Goal: Transaction & Acquisition: Obtain resource

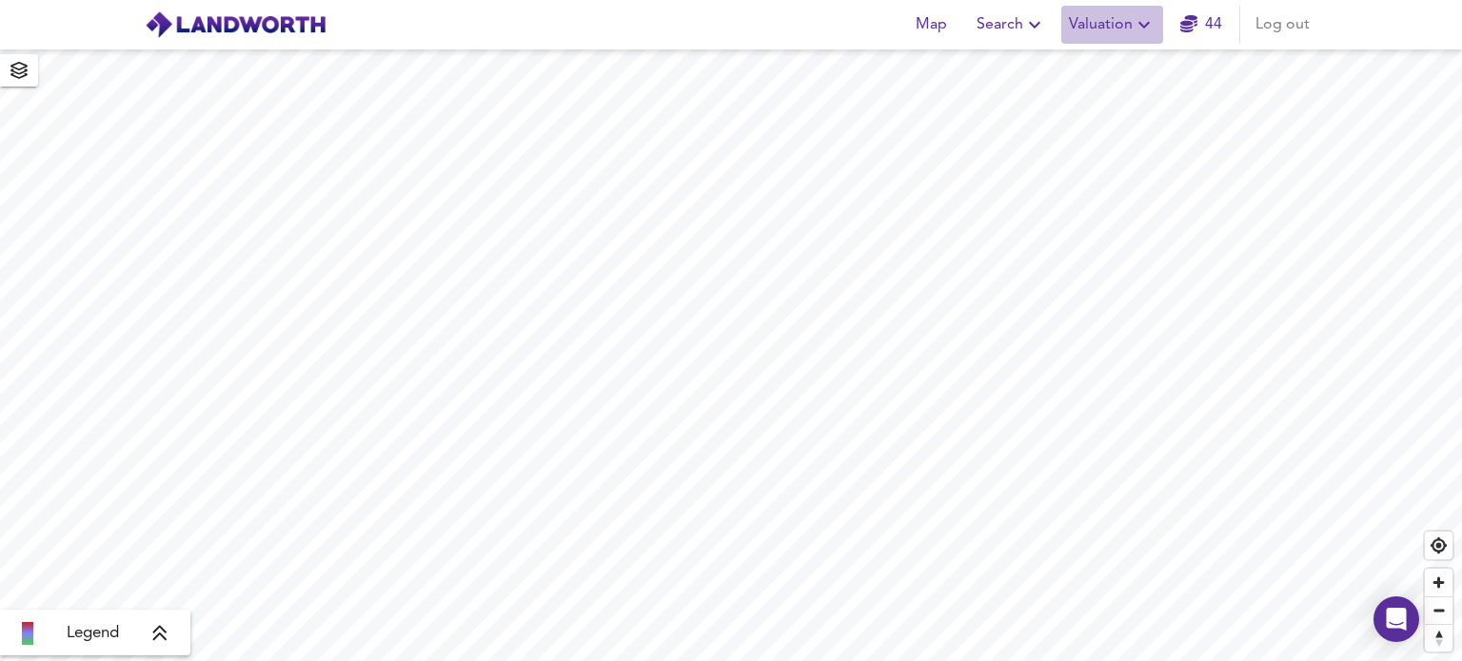
click at [1143, 26] on icon "button" at bounding box center [1143, 25] width 11 height 7
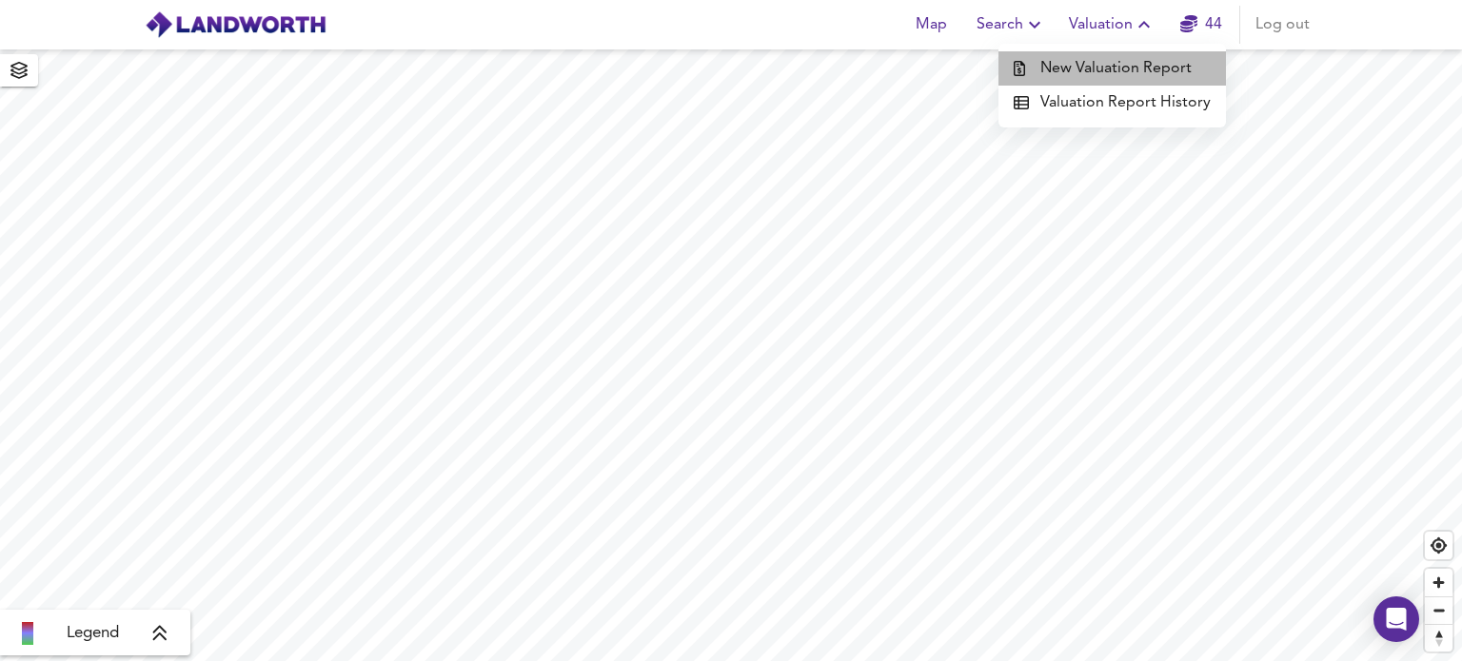
click at [1134, 62] on li "New Valuation Report" at bounding box center [1111, 68] width 227 height 34
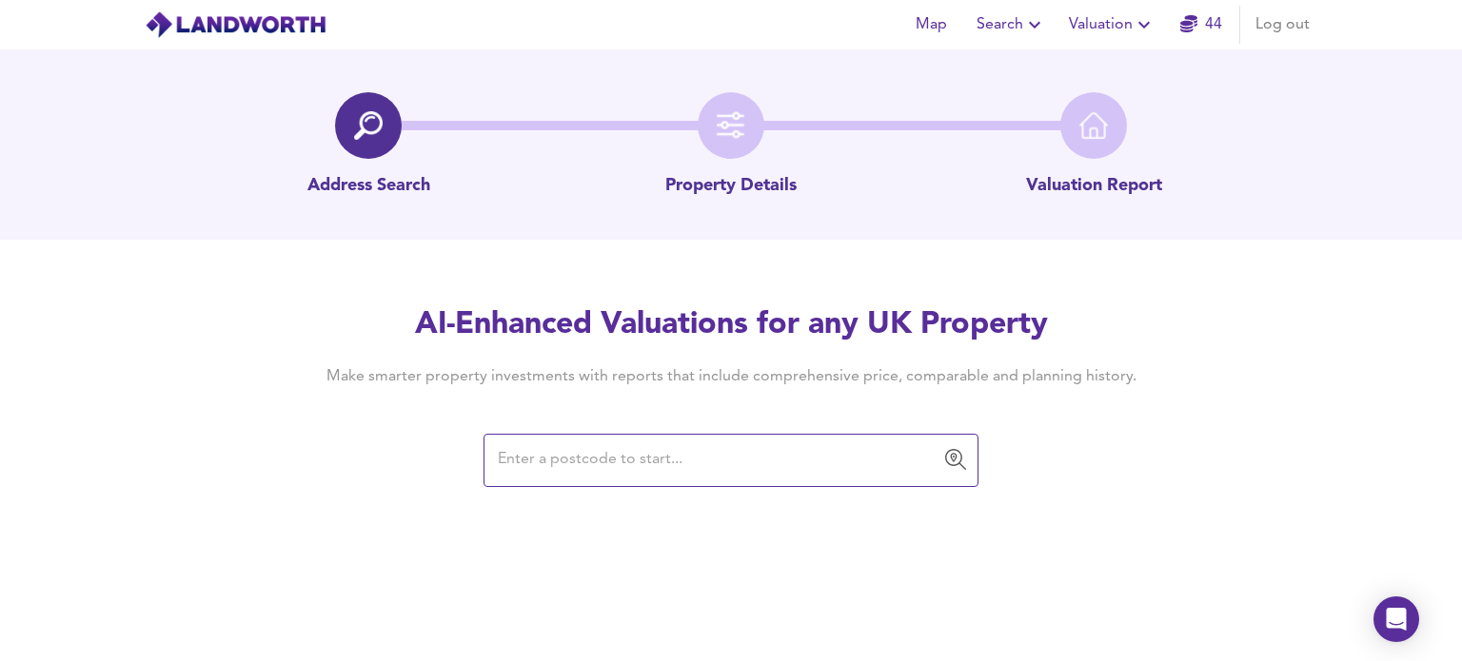
click at [522, 461] on input "text" at bounding box center [716, 461] width 449 height 36
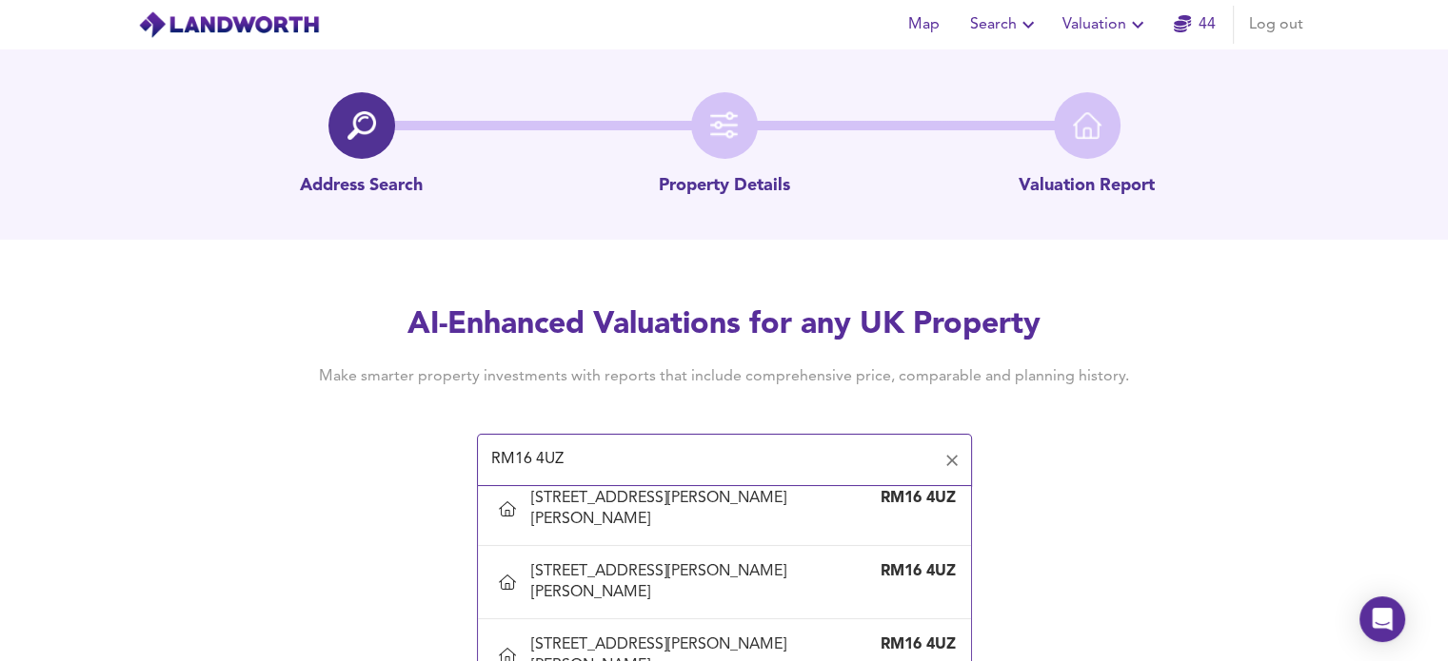
scroll to position [327, 0]
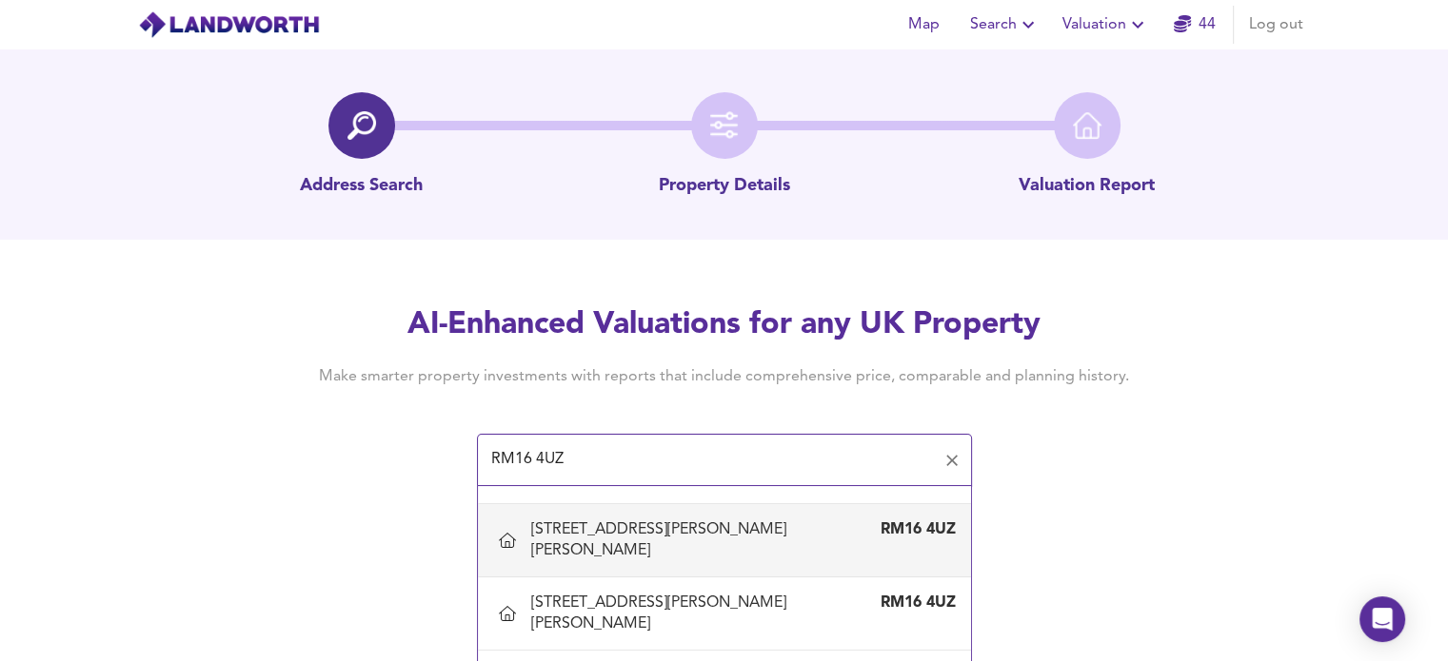
click at [658, 542] on div "[STREET_ADDRESS][PERSON_NAME][PERSON_NAME]" at bounding box center [705, 541] width 348 height 42
type input "[STREET_ADDRESS][PERSON_NAME][PERSON_NAME]"
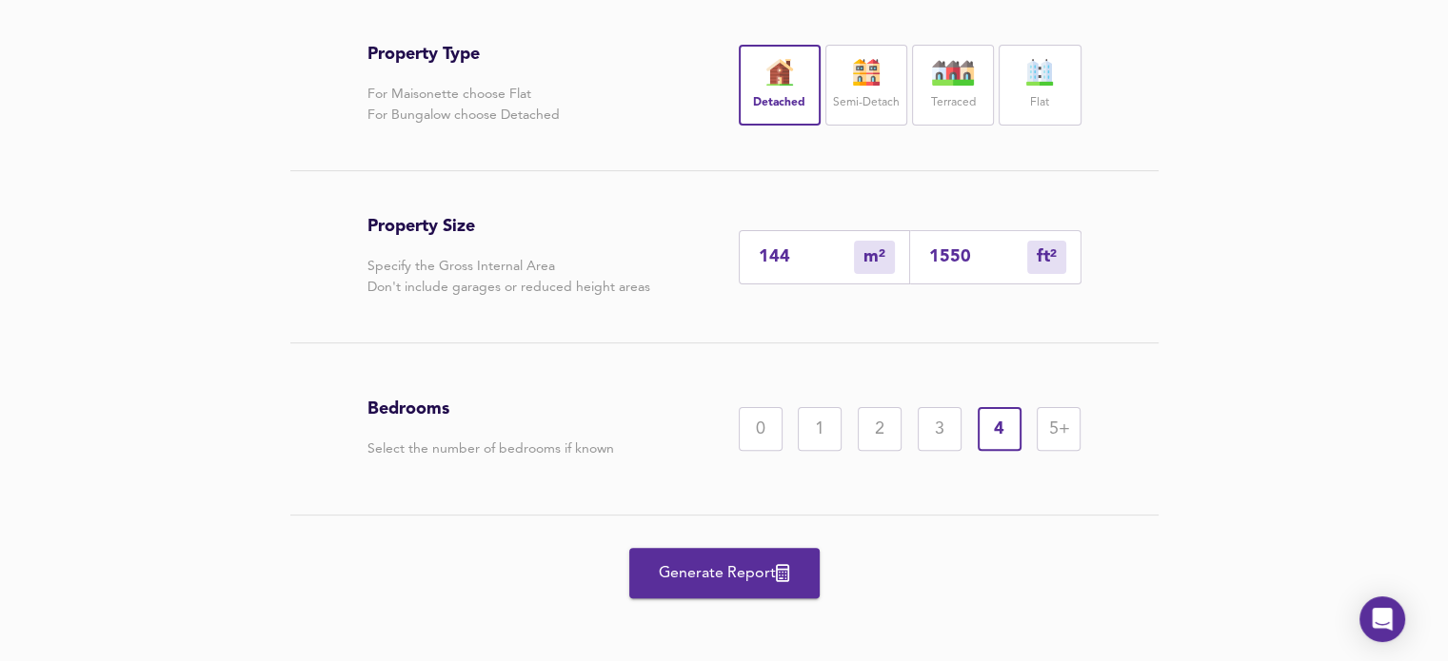
scroll to position [471, 0]
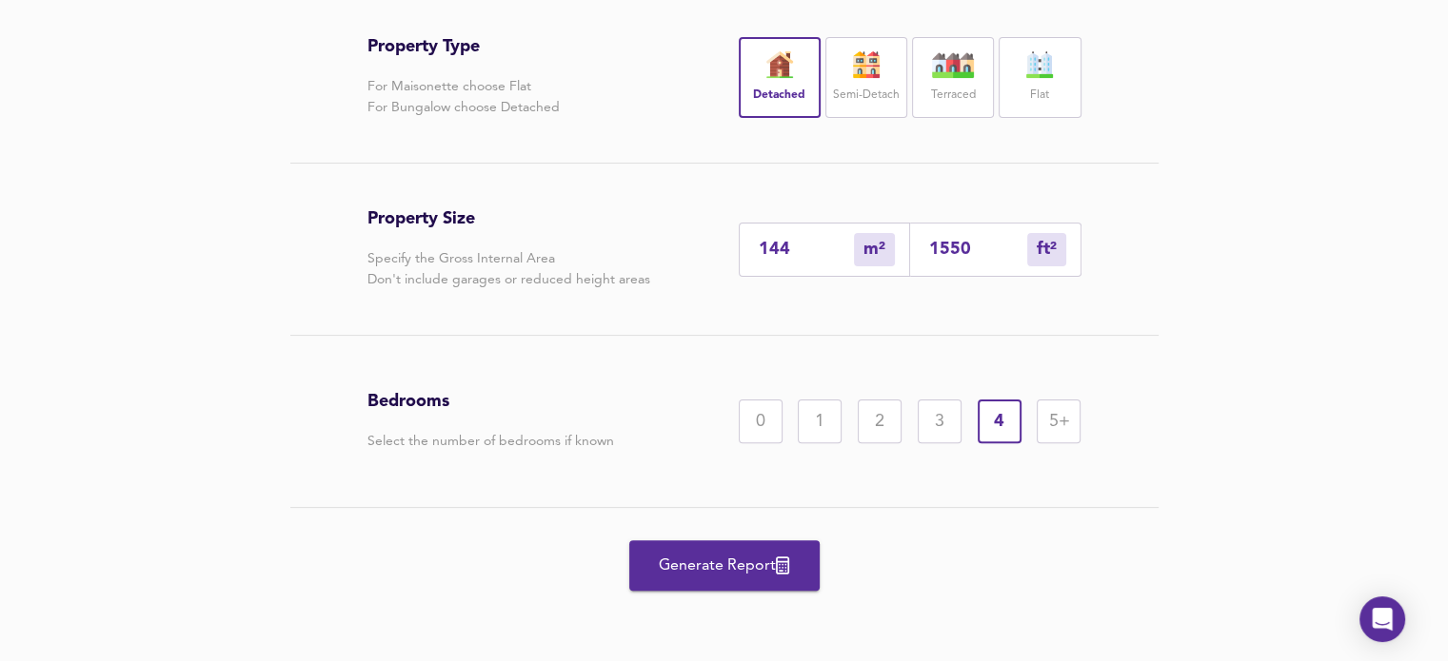
click at [1057, 425] on div "5+" at bounding box center [1058, 422] width 44 height 44
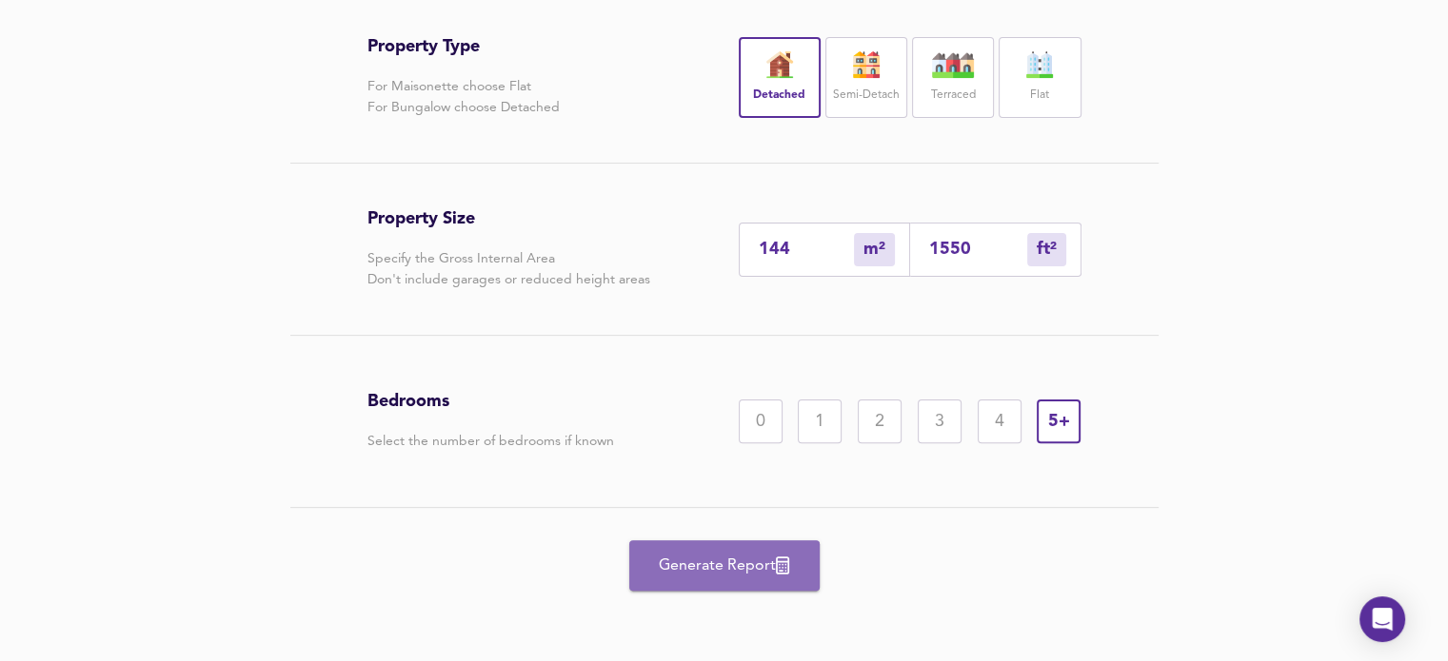
click at [739, 562] on span "Generate Report" at bounding box center [724, 566] width 152 height 27
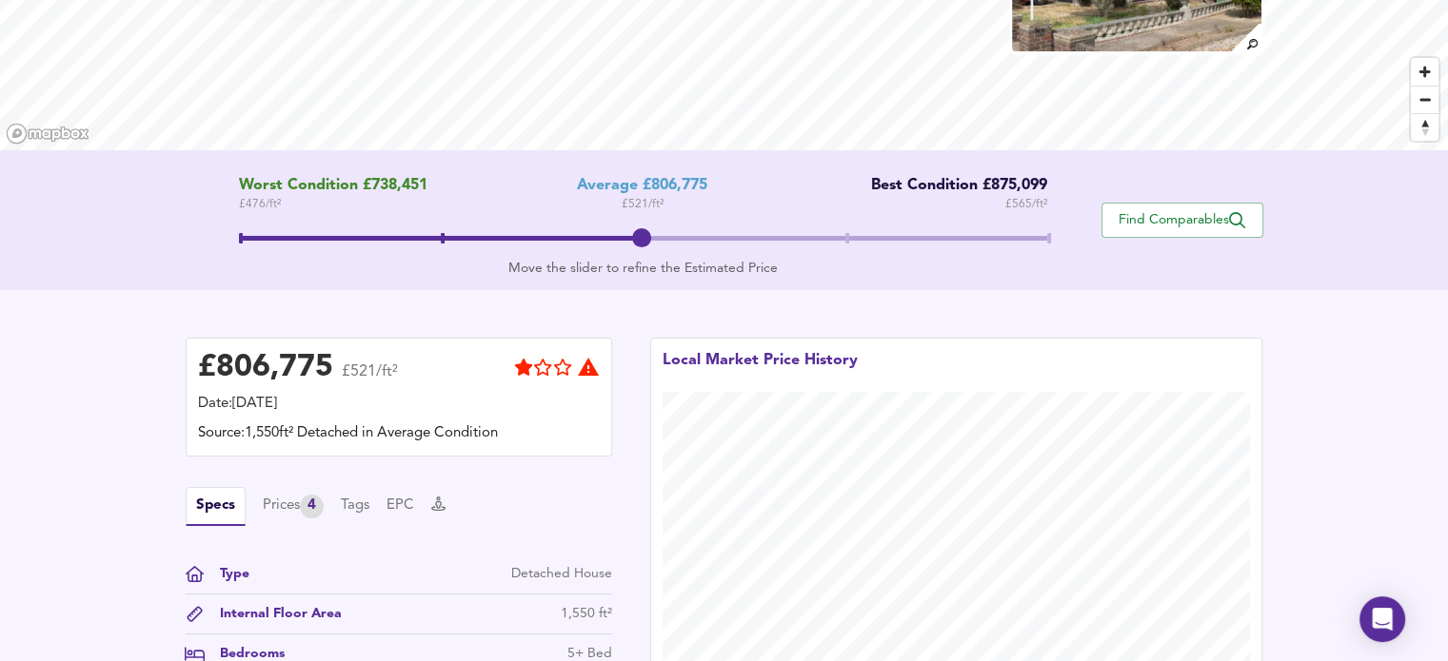
scroll to position [245, 0]
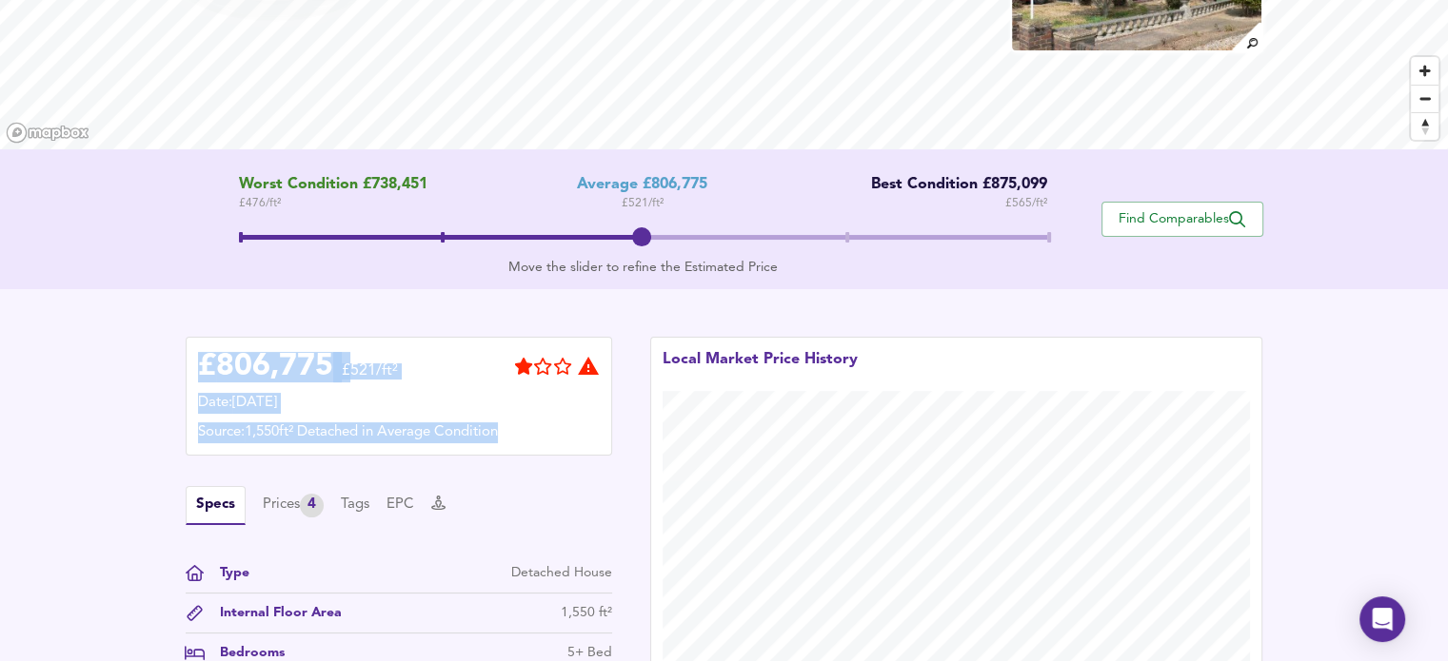
drag, startPoint x: 201, startPoint y: 359, endPoint x: 619, endPoint y: 426, distance: 423.2
click at [619, 426] on div "£ 806,775 £521/ft² Date: [DATE] Source: 1,550ft² Detached in Average Condition …" at bounding box center [399, 530] width 464 height 424
copy div "£ 806,775 £521/ft² Date: [DATE] Source: 1,550ft² Detached in Average Condition"
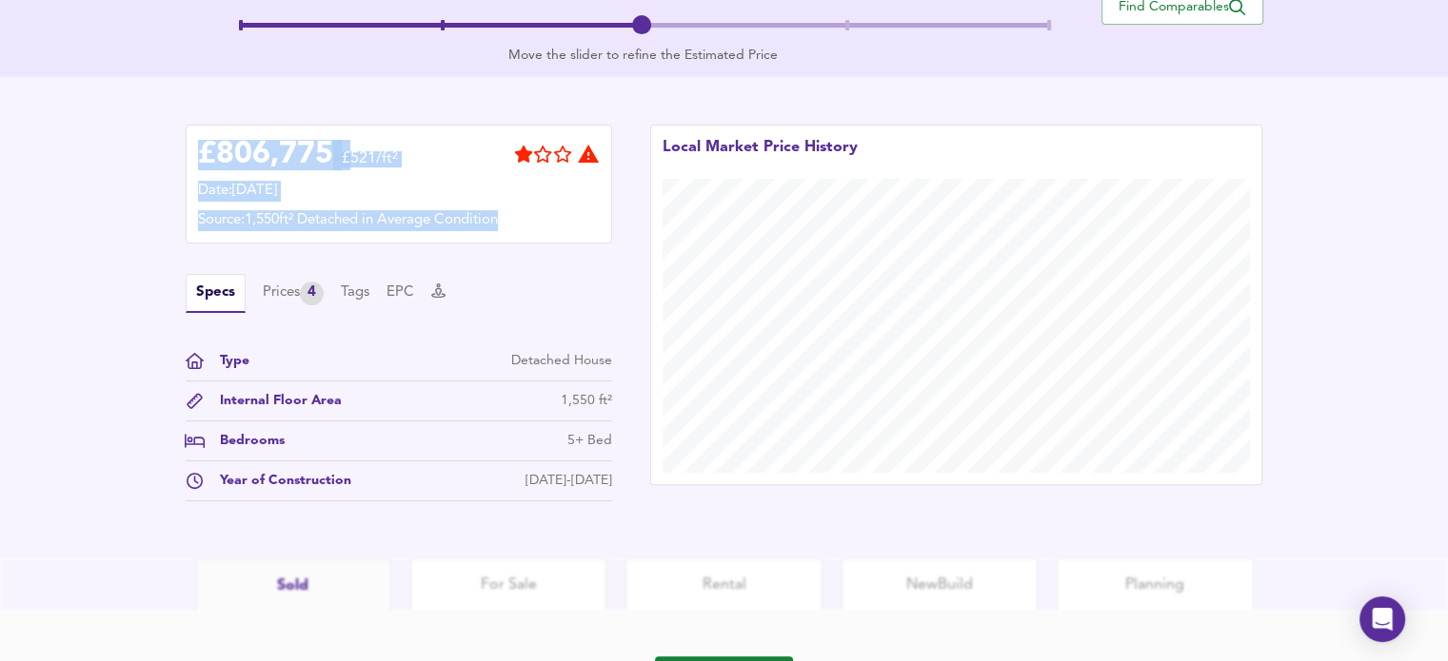
scroll to position [480, 0]
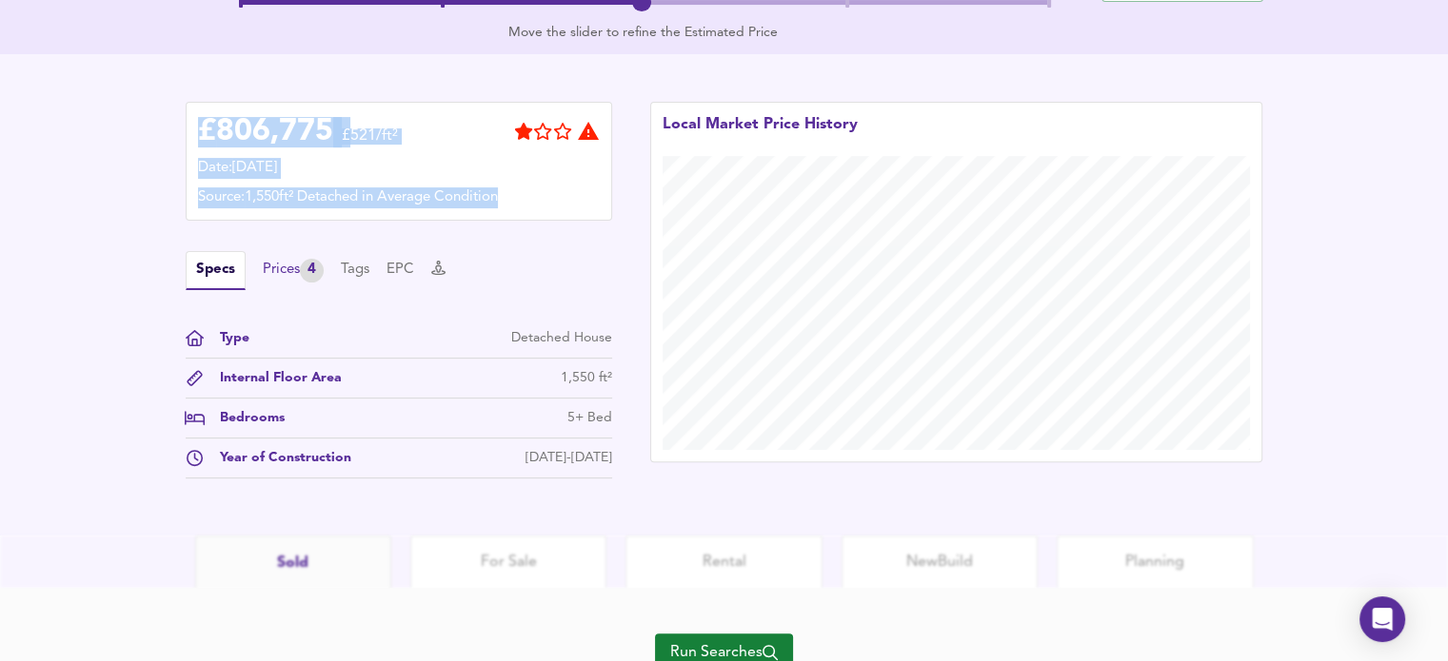
click at [285, 269] on div "Prices 4" at bounding box center [293, 271] width 61 height 24
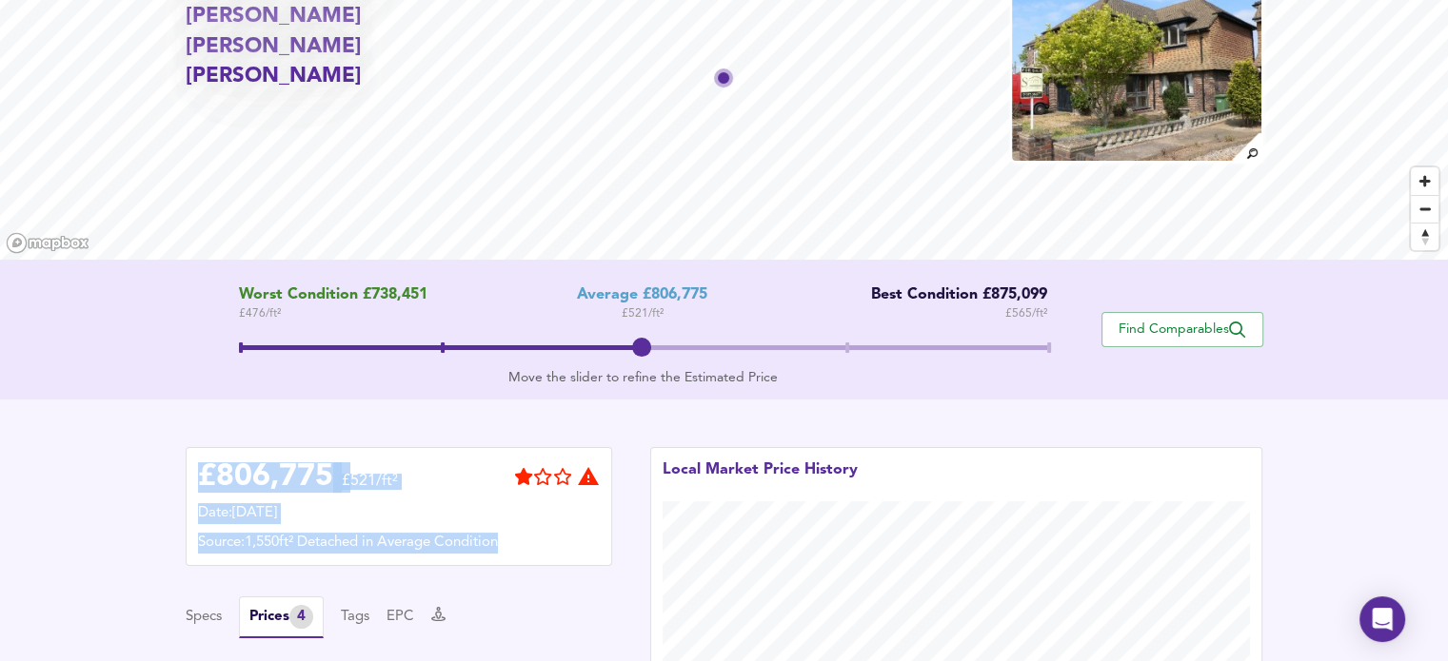
scroll to position [63, 0]
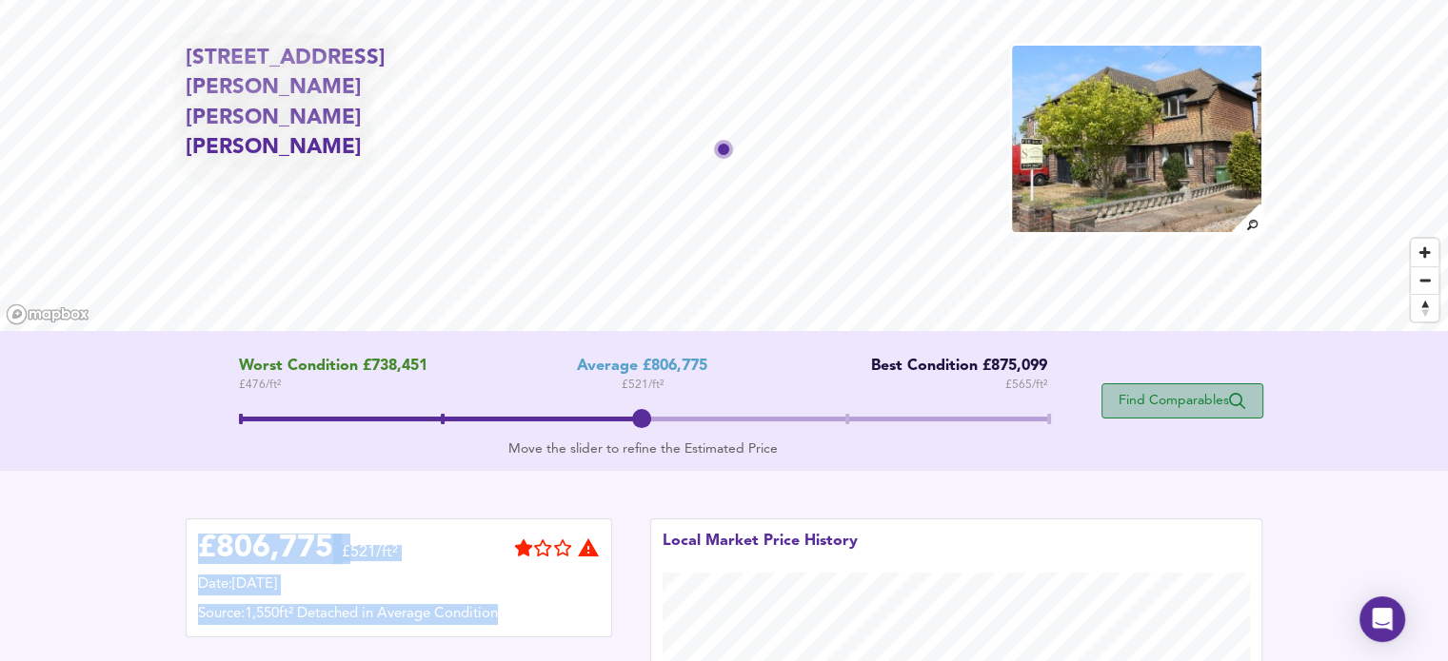
click at [1171, 406] on span "Find Comparables" at bounding box center [1182, 401] width 141 height 18
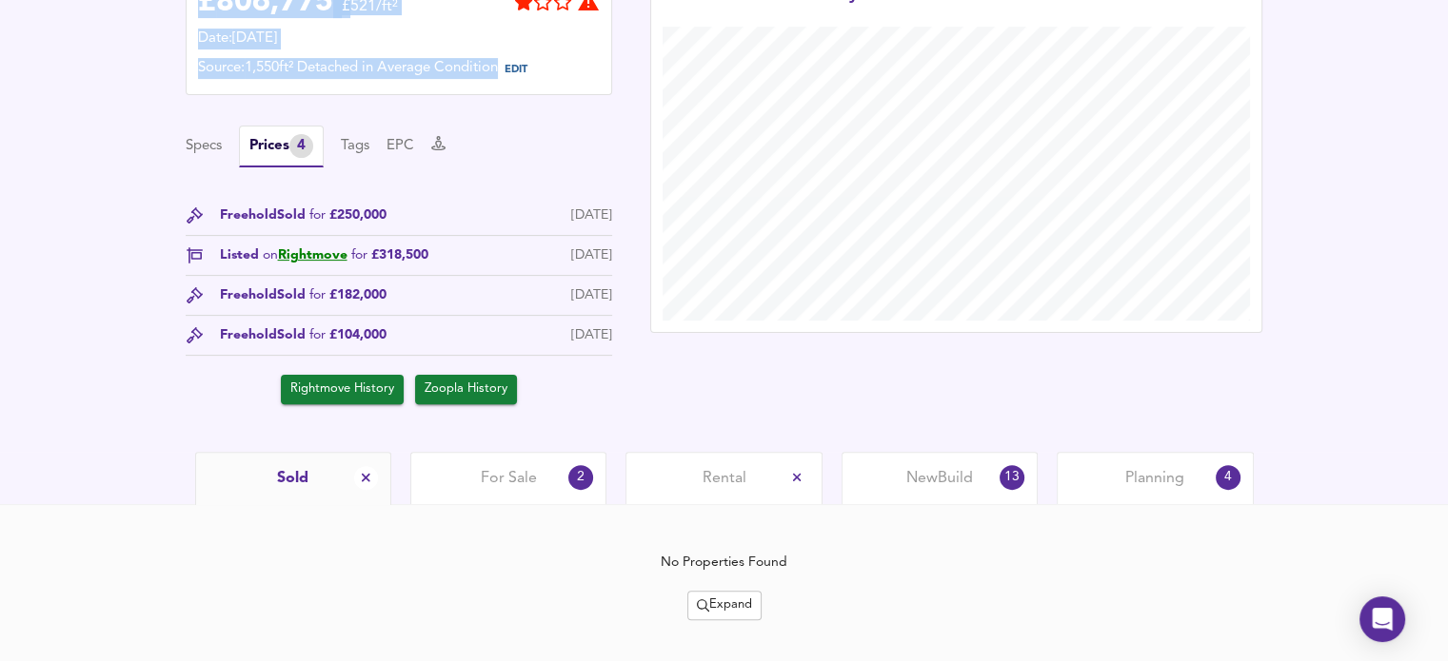
scroll to position [560, 0]
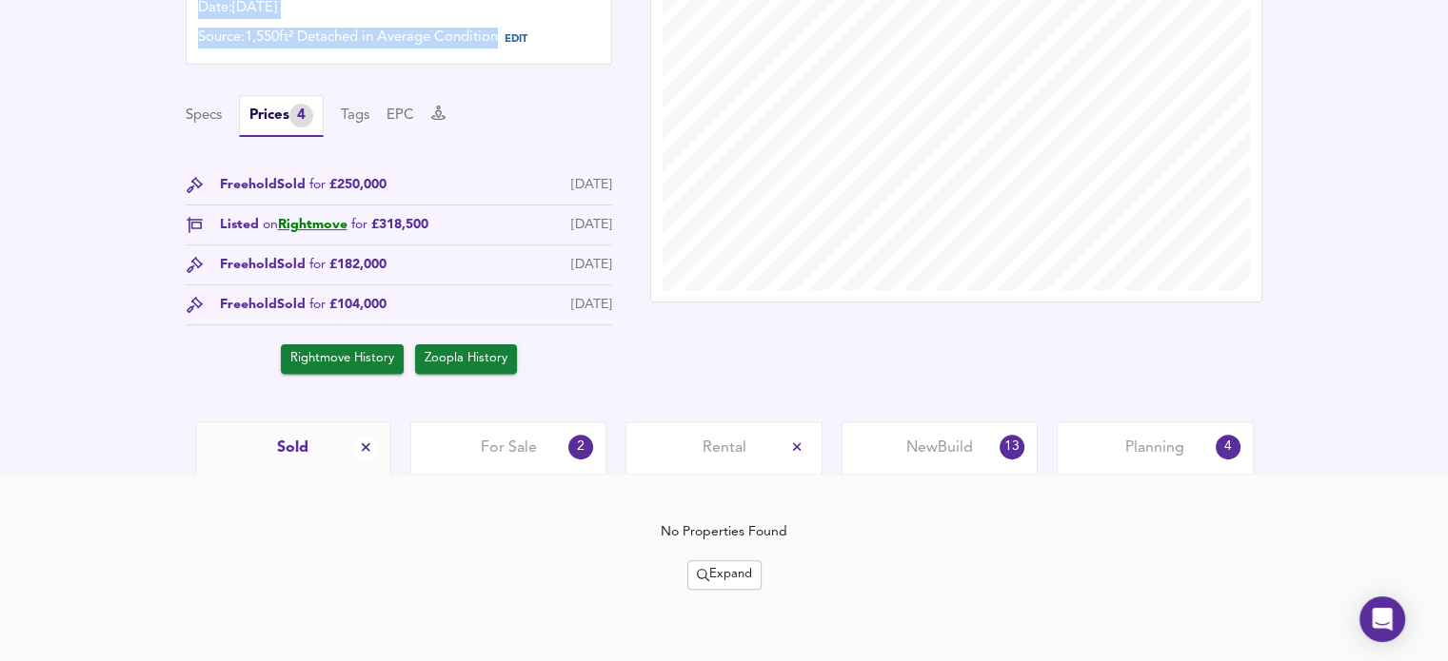
click at [503, 444] on span "For Sale" at bounding box center [509, 448] width 56 height 21
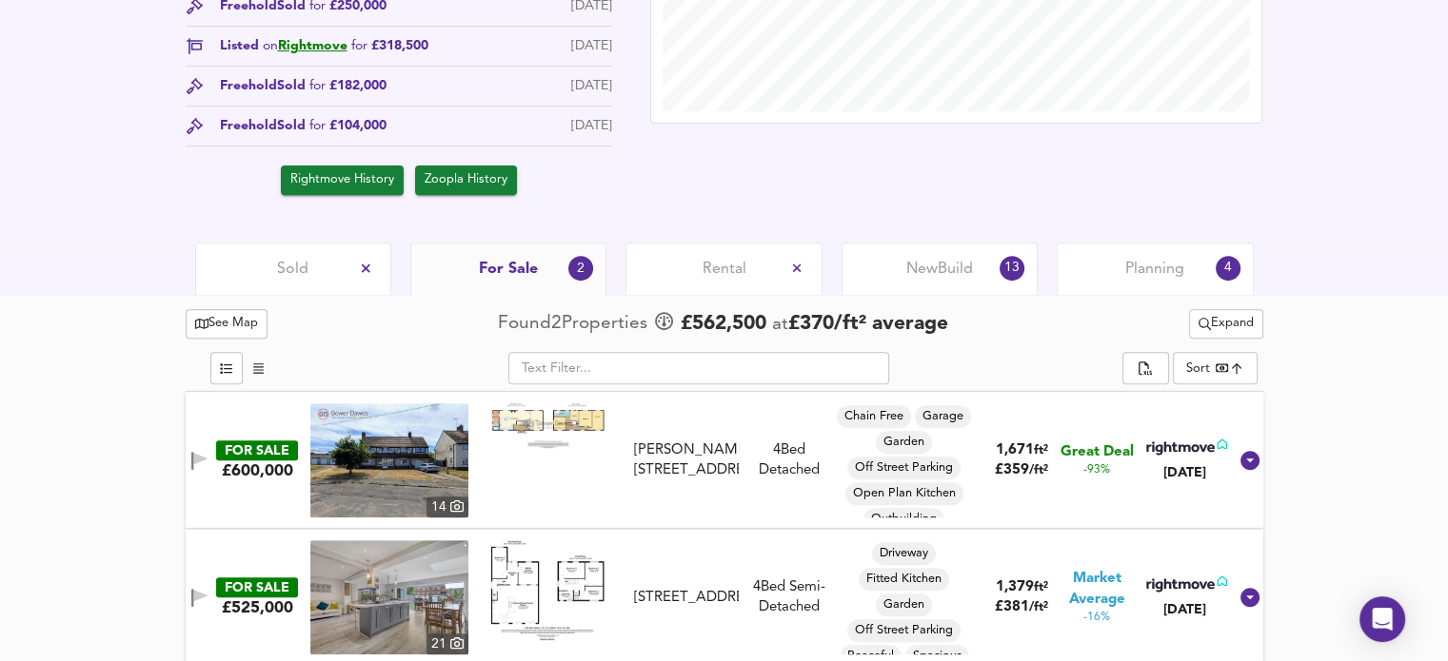
scroll to position [750, 0]
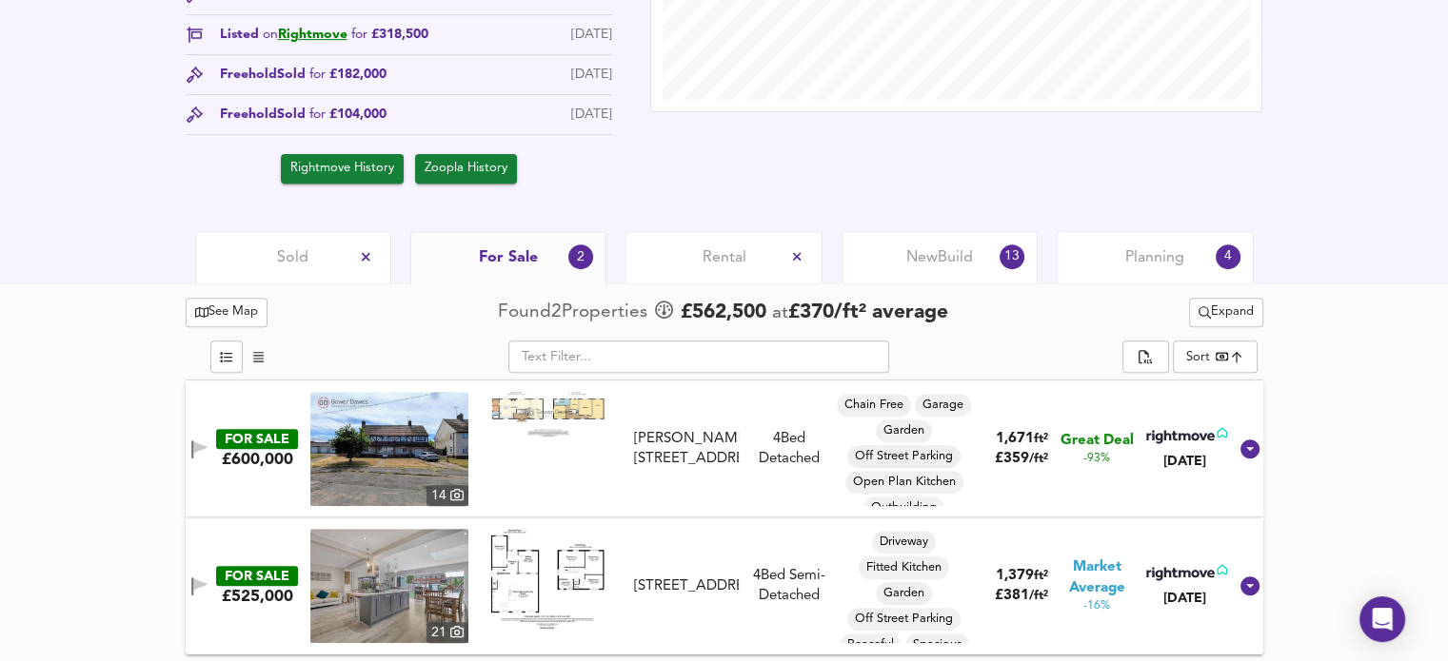
click at [1150, 253] on span "Planning" at bounding box center [1154, 257] width 59 height 21
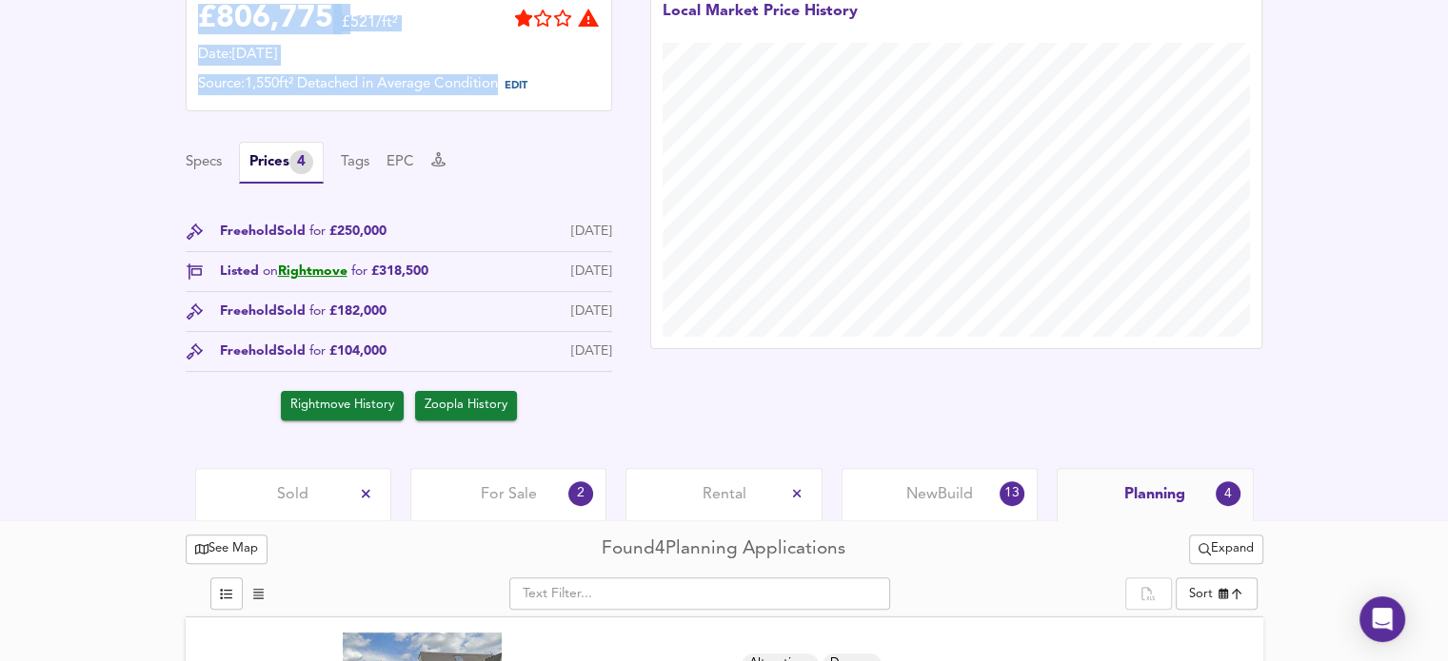
scroll to position [571, 0]
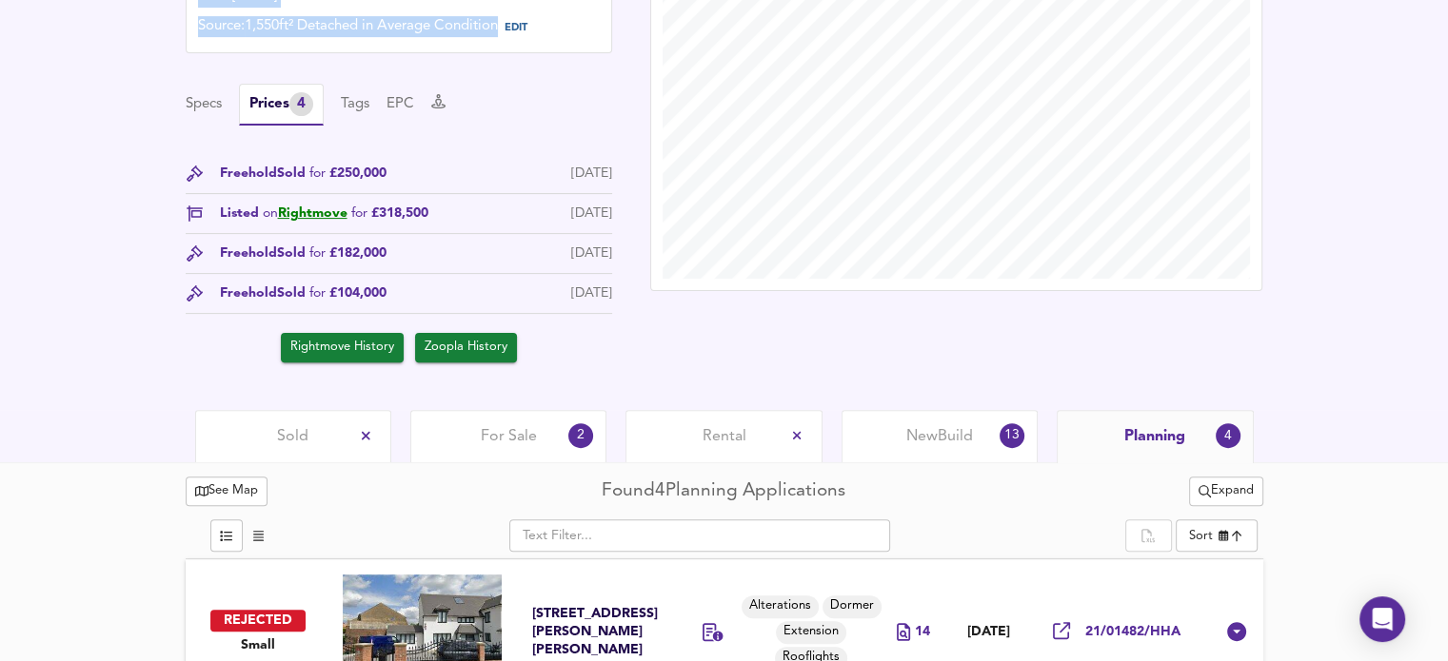
click at [926, 437] on span "New Build" at bounding box center [939, 436] width 67 height 21
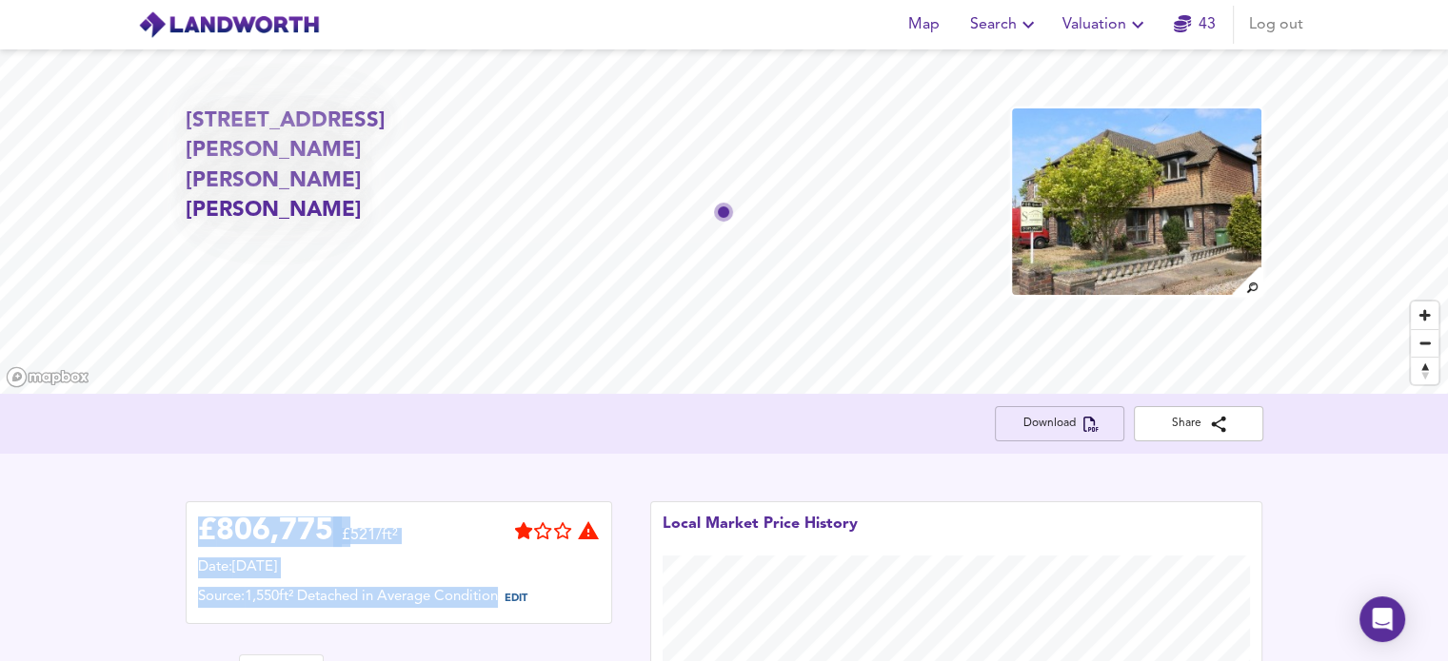
click at [1059, 425] on span "Download" at bounding box center [1059, 424] width 99 height 20
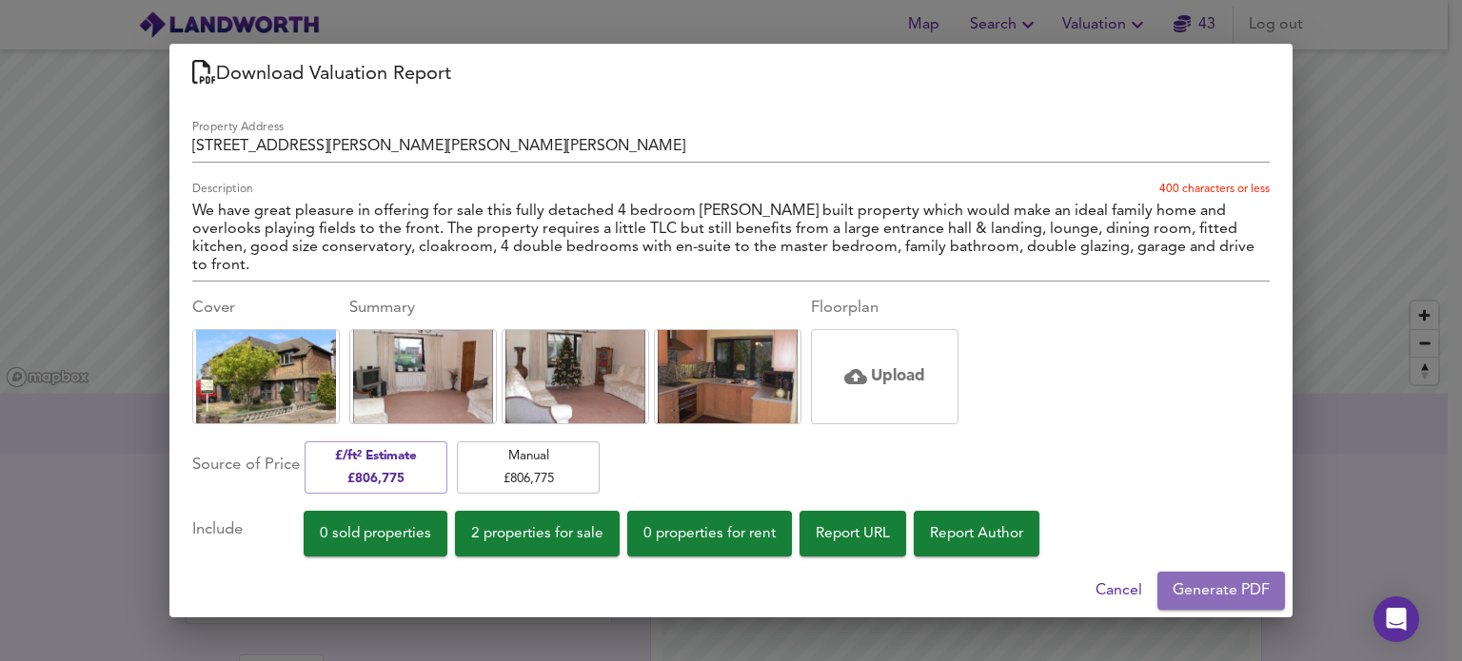
click at [1199, 593] on span "Generate PDF" at bounding box center [1221, 591] width 97 height 27
